Goal: Task Accomplishment & Management: Use online tool/utility

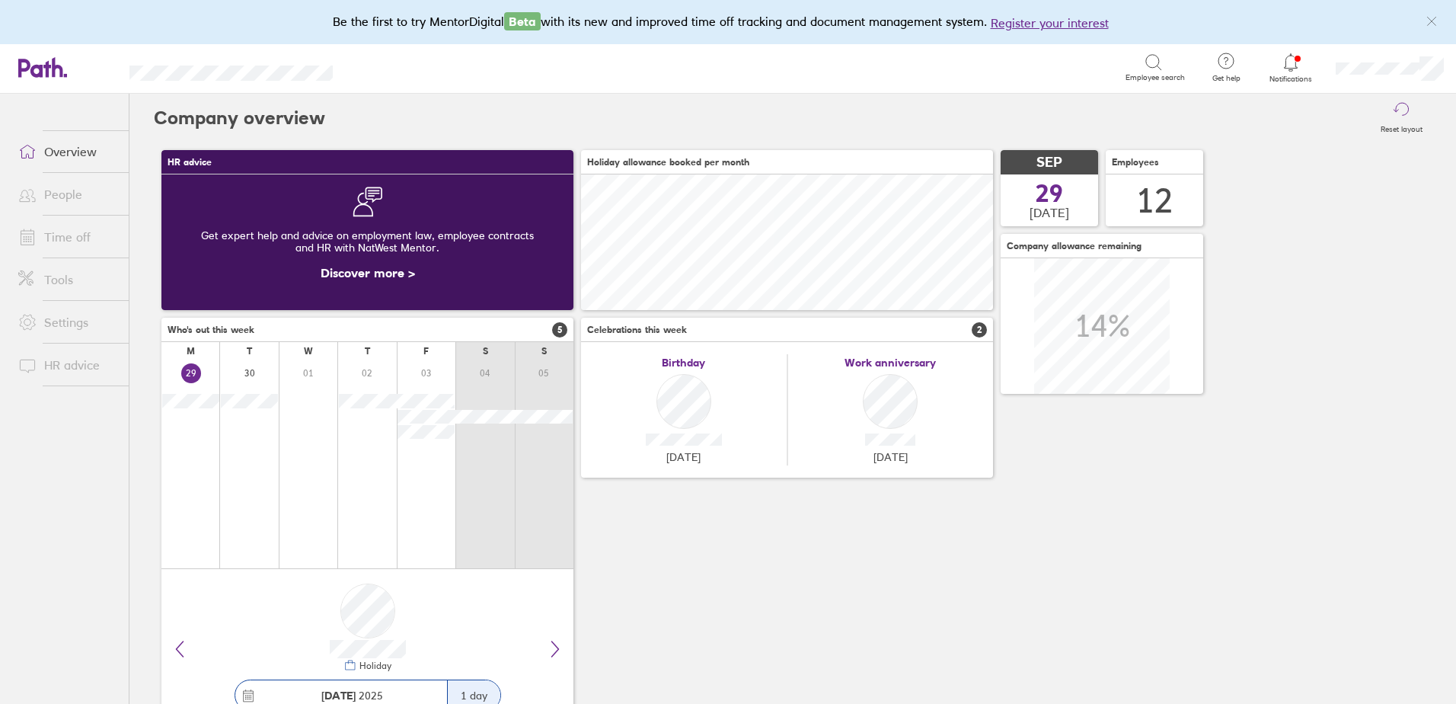
scroll to position [136, 412]
click at [1291, 54] on icon at bounding box center [1290, 62] width 13 height 18
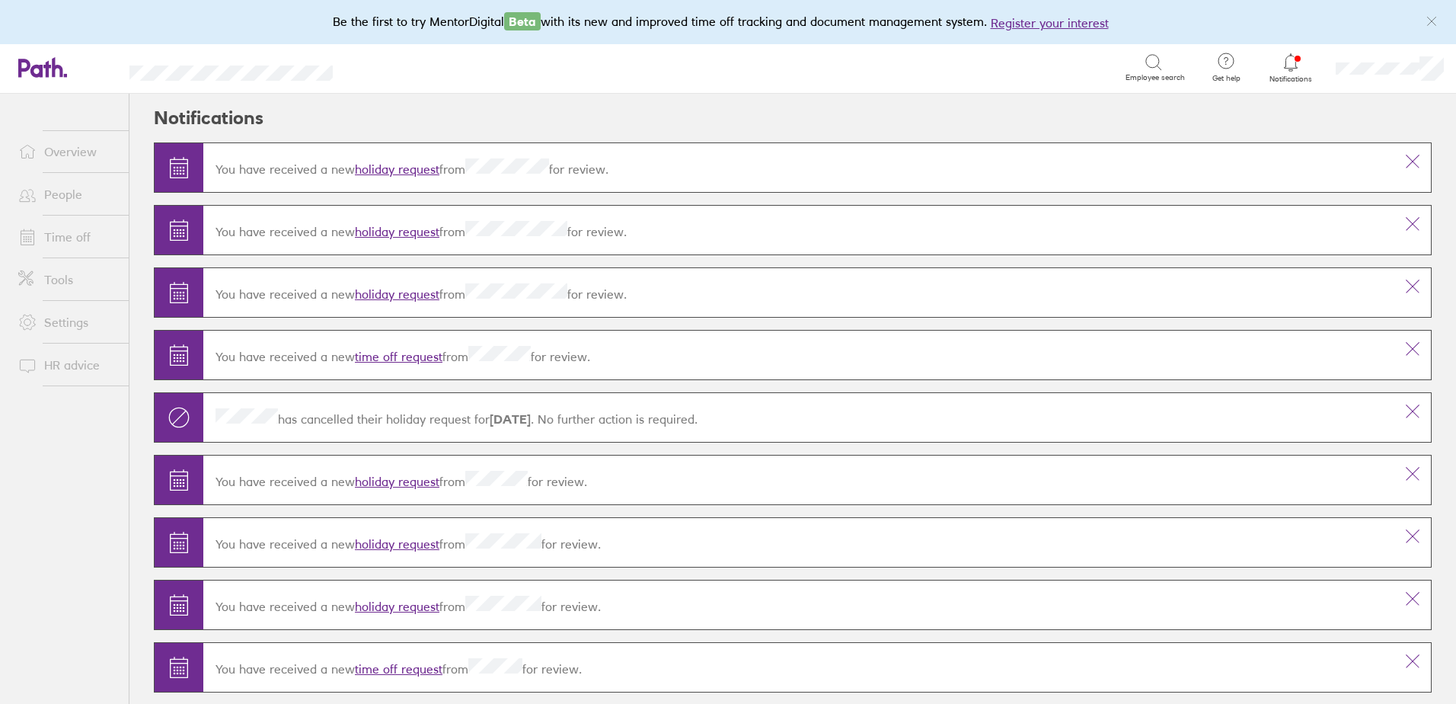
click at [417, 167] on link "holiday request" at bounding box center [397, 168] width 85 height 15
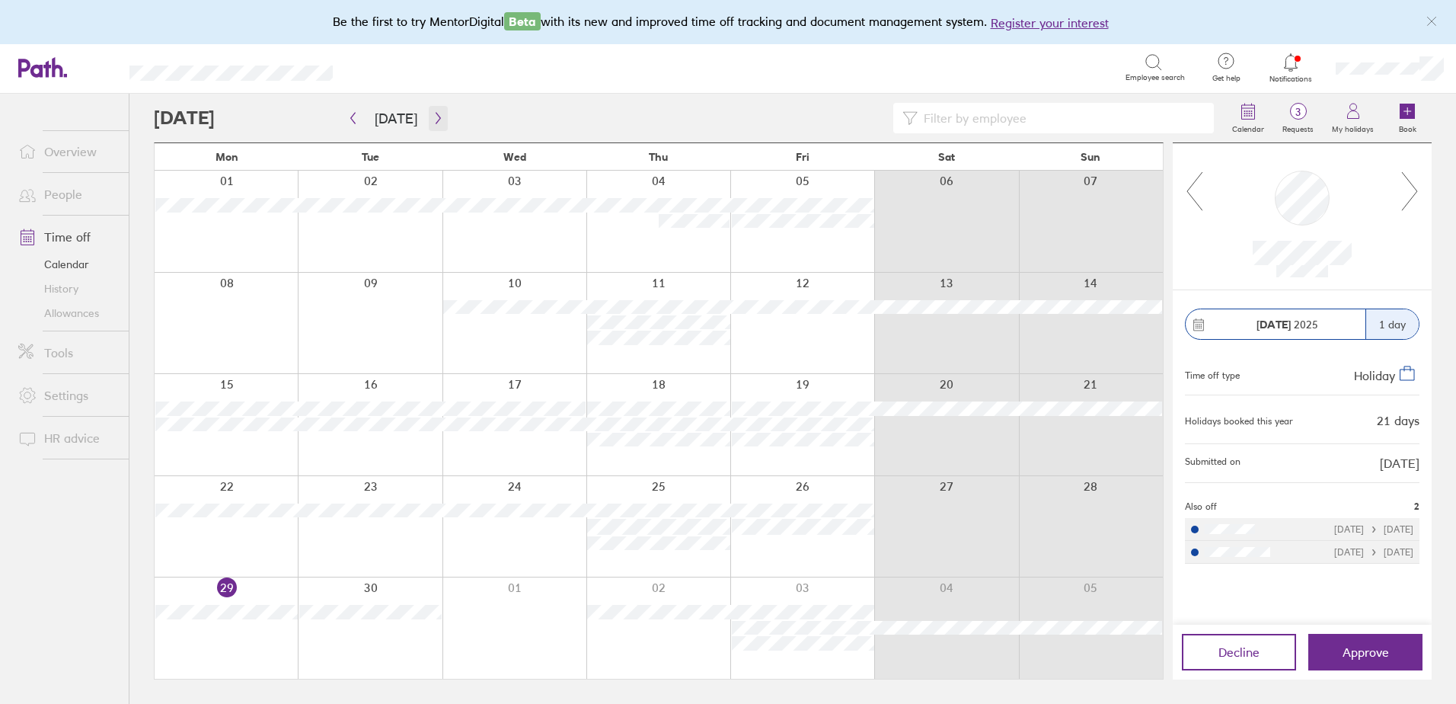
click at [433, 120] on icon "button" at bounding box center [438, 118] width 11 height 12
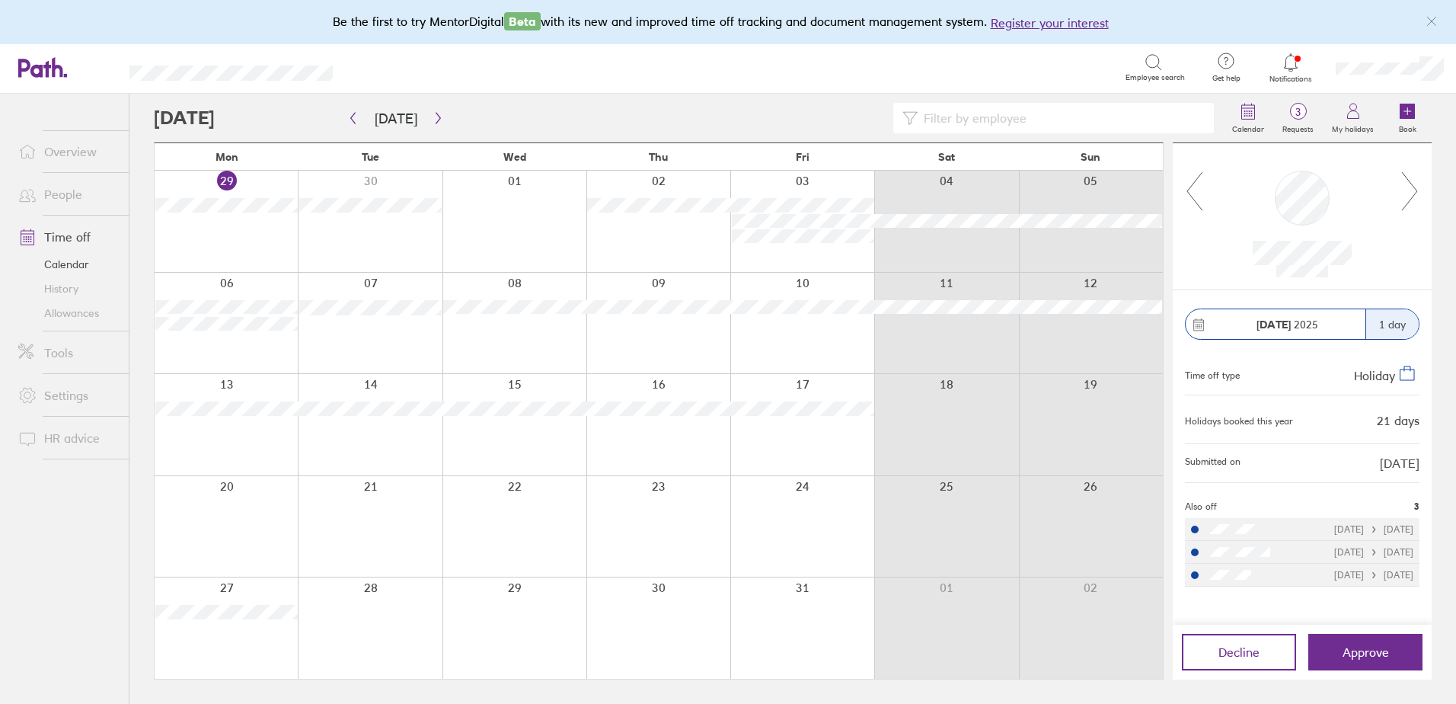
click at [1295, 64] on icon at bounding box center [1290, 62] width 13 height 18
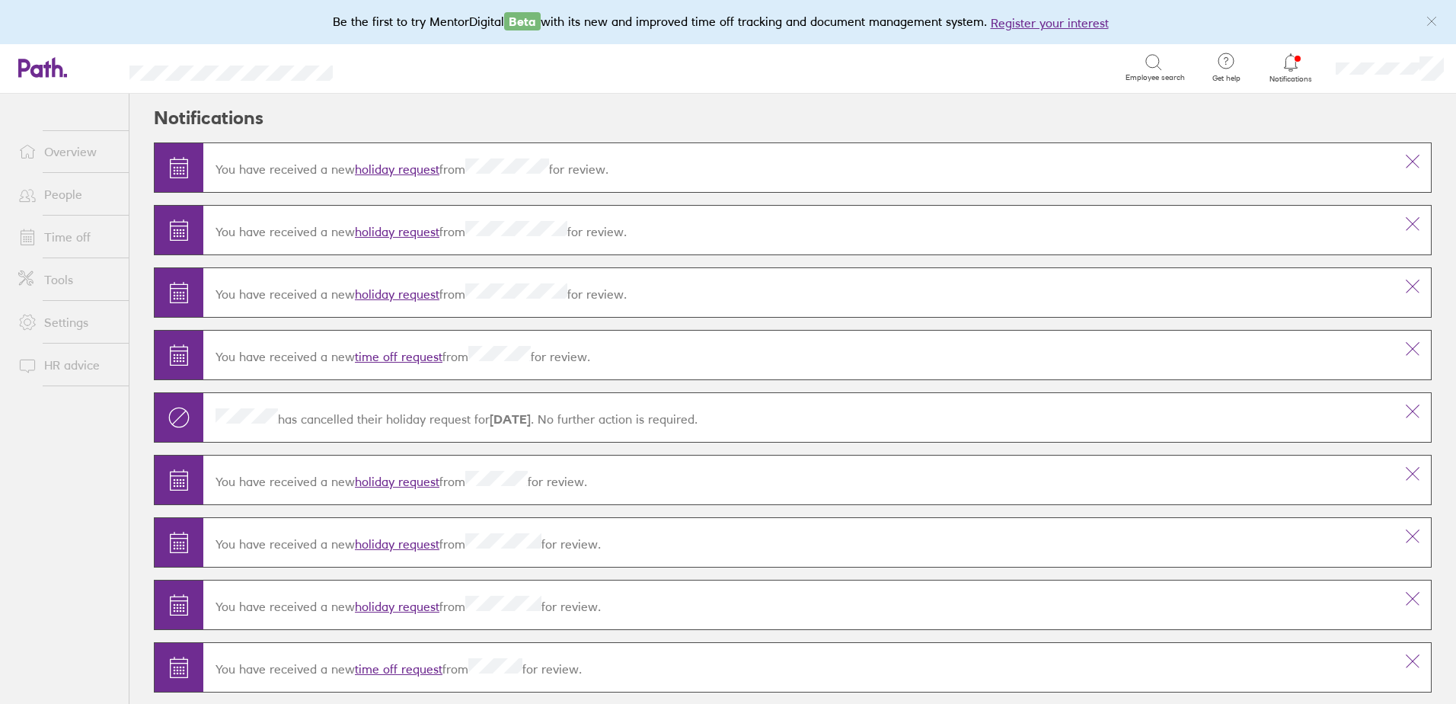
click at [388, 232] on link "holiday request" at bounding box center [397, 231] width 85 height 15
